Goal: Find specific page/section

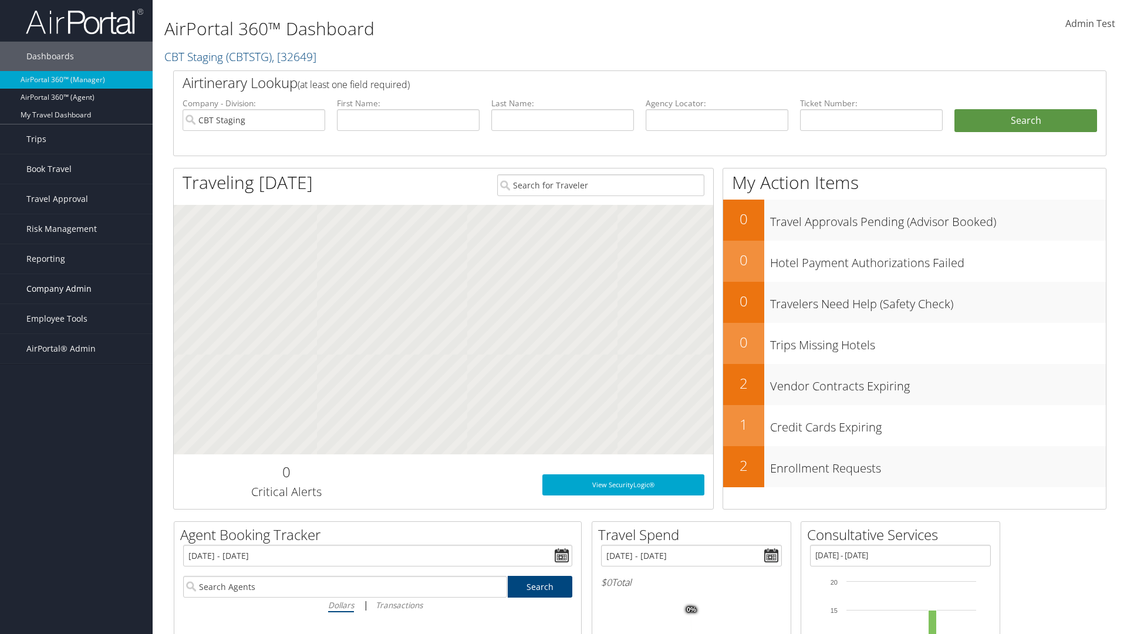
click at [76, 289] on span "Company Admin" at bounding box center [58, 288] width 65 height 29
click at [0, 0] on link "People" at bounding box center [0, 0] width 0 height 0
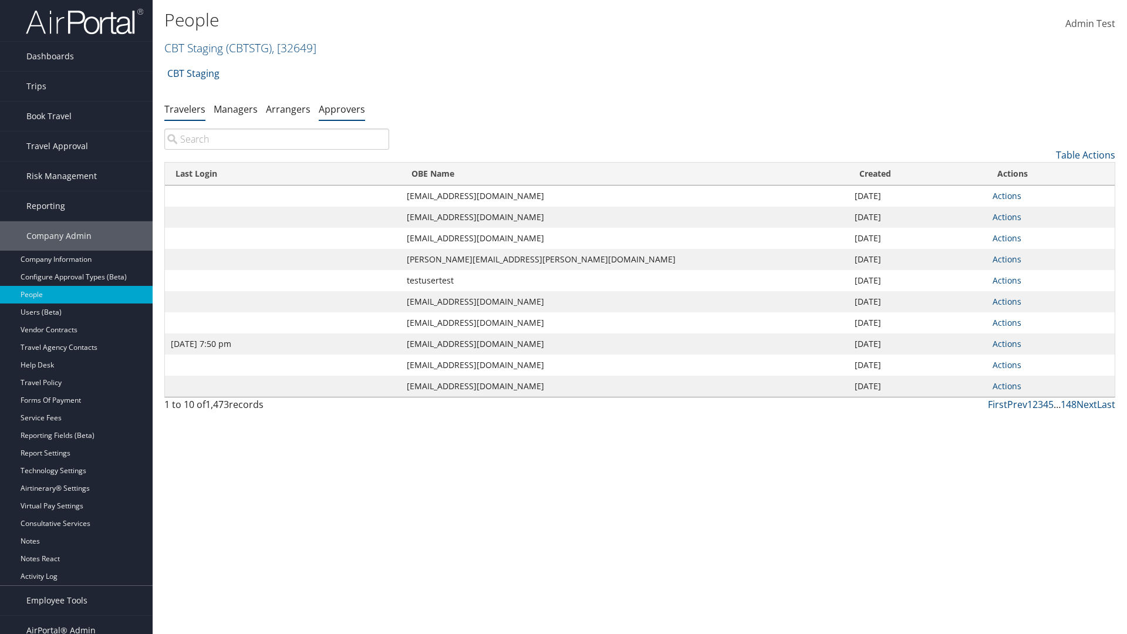
click at [342, 109] on link "Approvers" at bounding box center [342, 109] width 46 height 13
